Goal: Find specific page/section: Find specific page/section

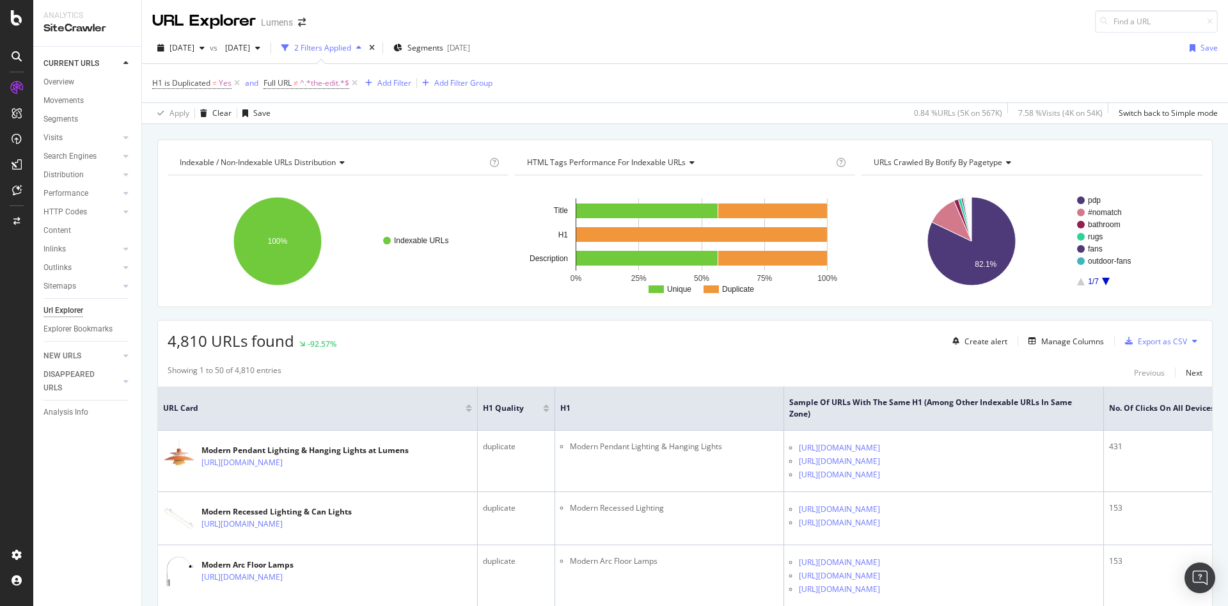
click at [17, 1] on div at bounding box center [16, 303] width 33 height 606
click at [16, 4] on div at bounding box center [16, 303] width 33 height 606
click at [14, 12] on icon at bounding box center [17, 17] width 12 height 15
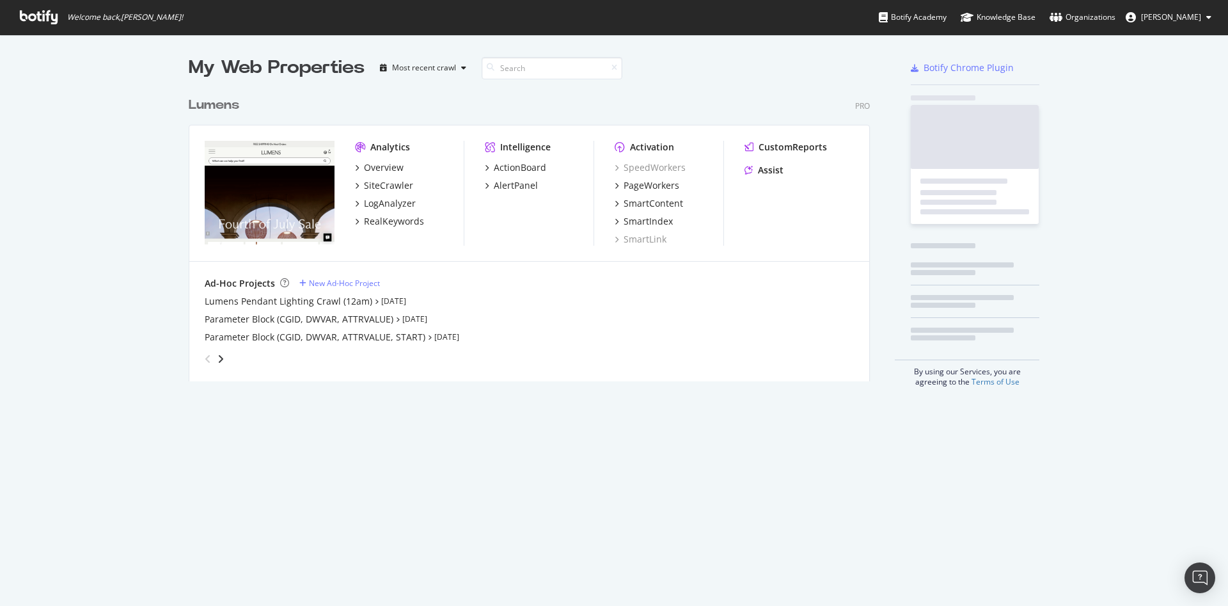
scroll to position [591, 1198]
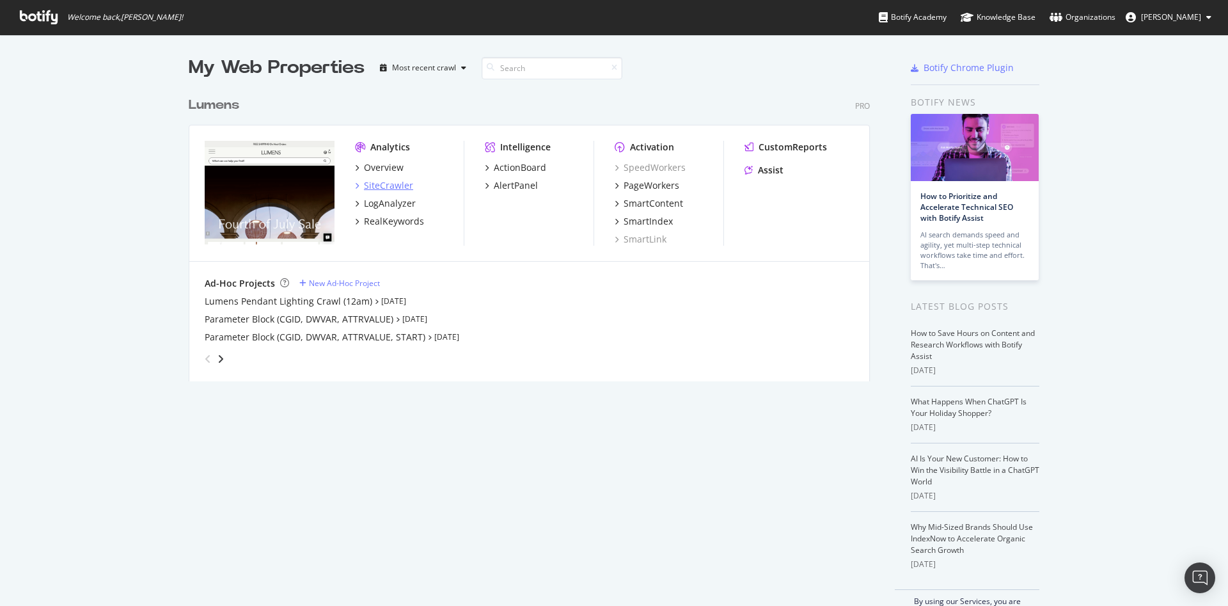
click at [364, 182] on div "SiteCrawler" at bounding box center [388, 185] width 49 height 13
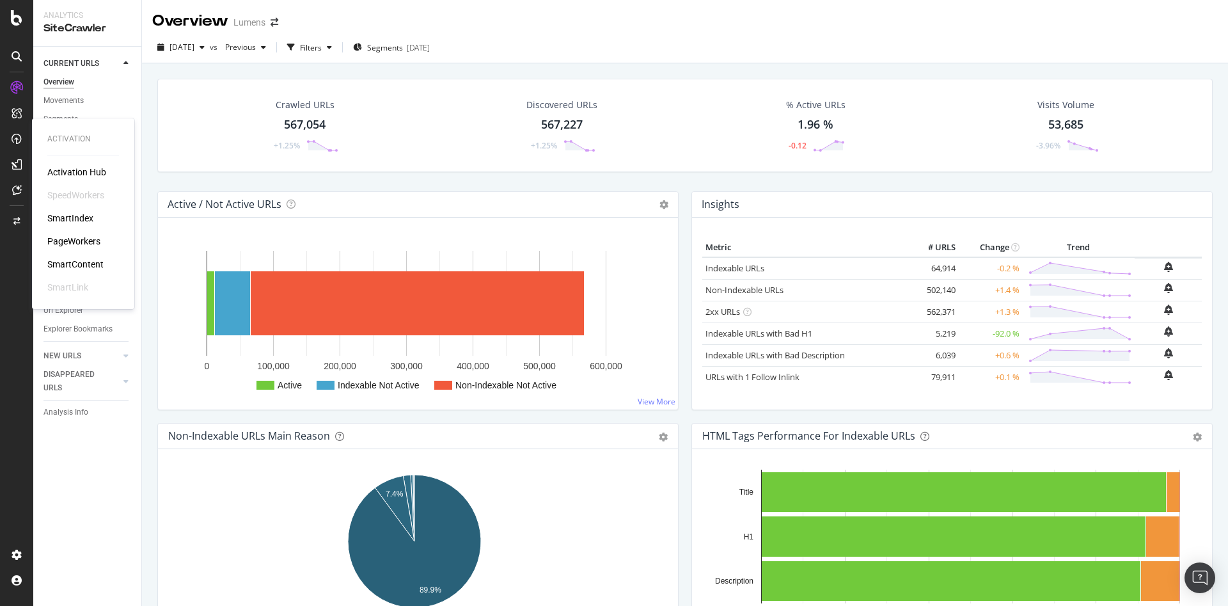
click at [91, 260] on div "SmartContent" at bounding box center [75, 264] width 56 height 13
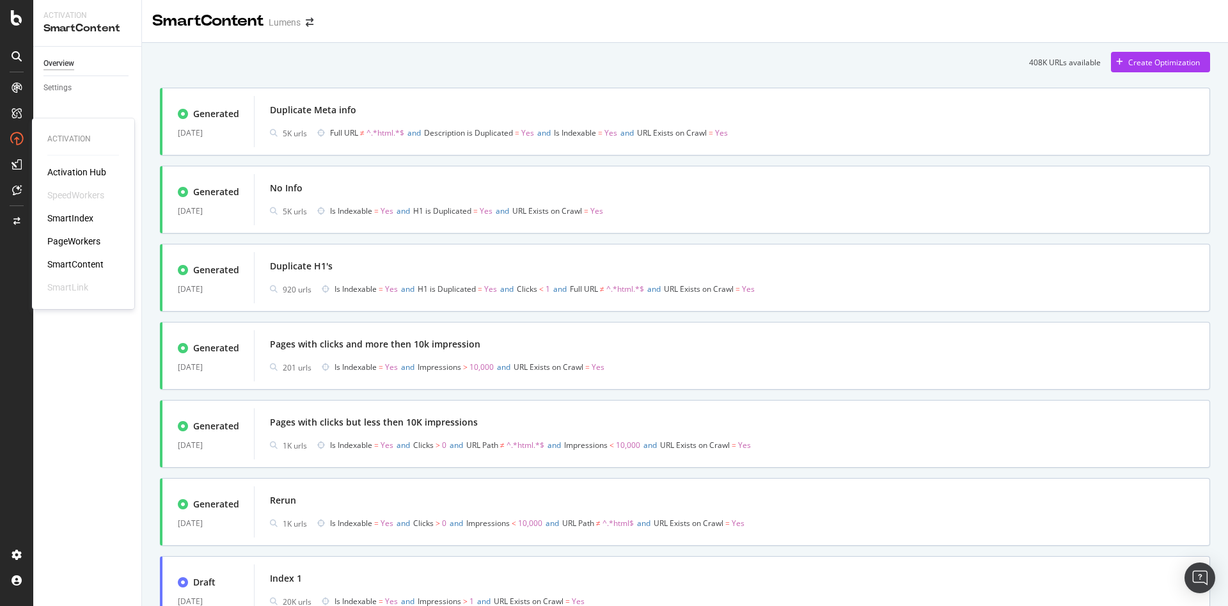
click at [85, 262] on div "SmartContent" at bounding box center [75, 264] width 56 height 13
click at [63, 213] on div "SmartIndex" at bounding box center [70, 218] width 46 height 13
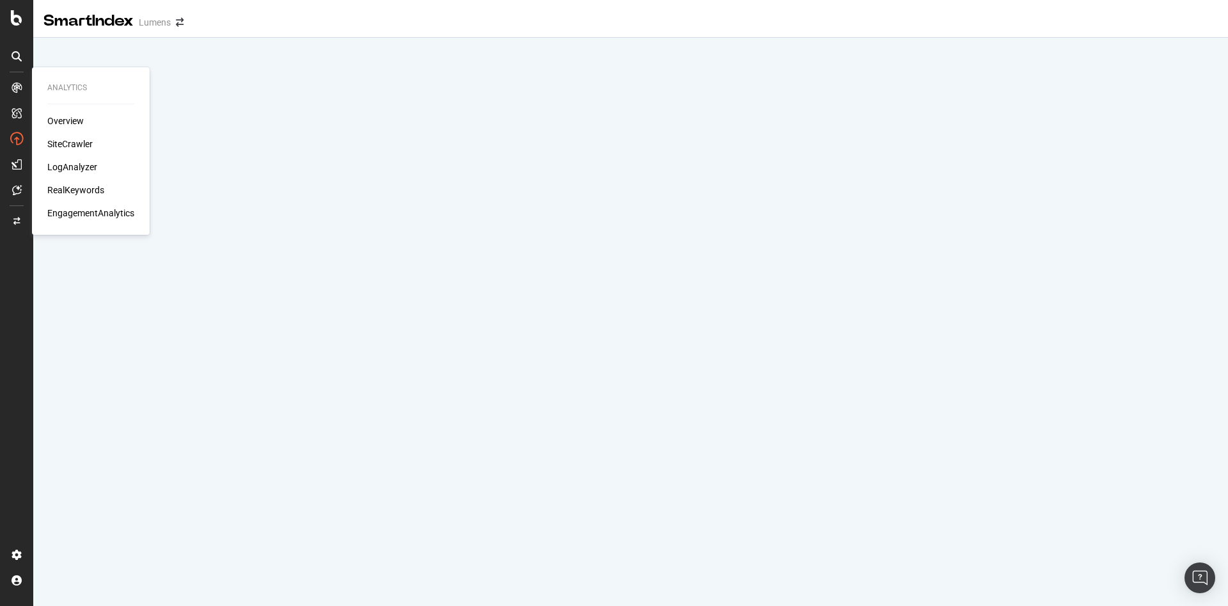
click at [62, 139] on div "SiteCrawler" at bounding box center [69, 143] width 45 height 13
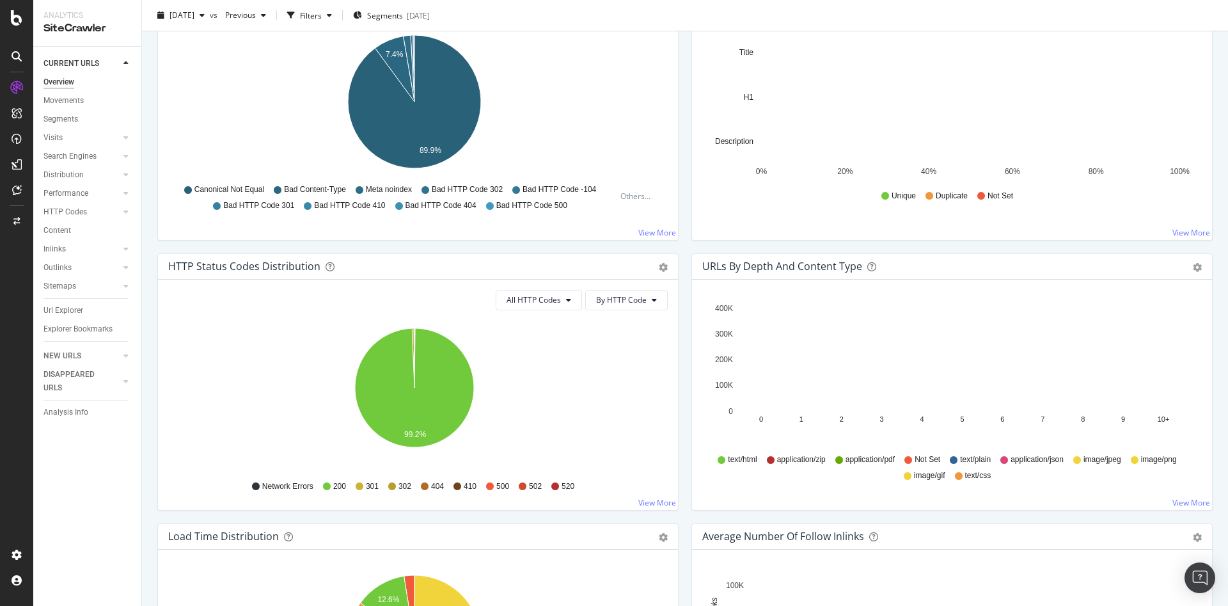
scroll to position [698, 0]
